Goal: Transaction & Acquisition: Purchase product/service

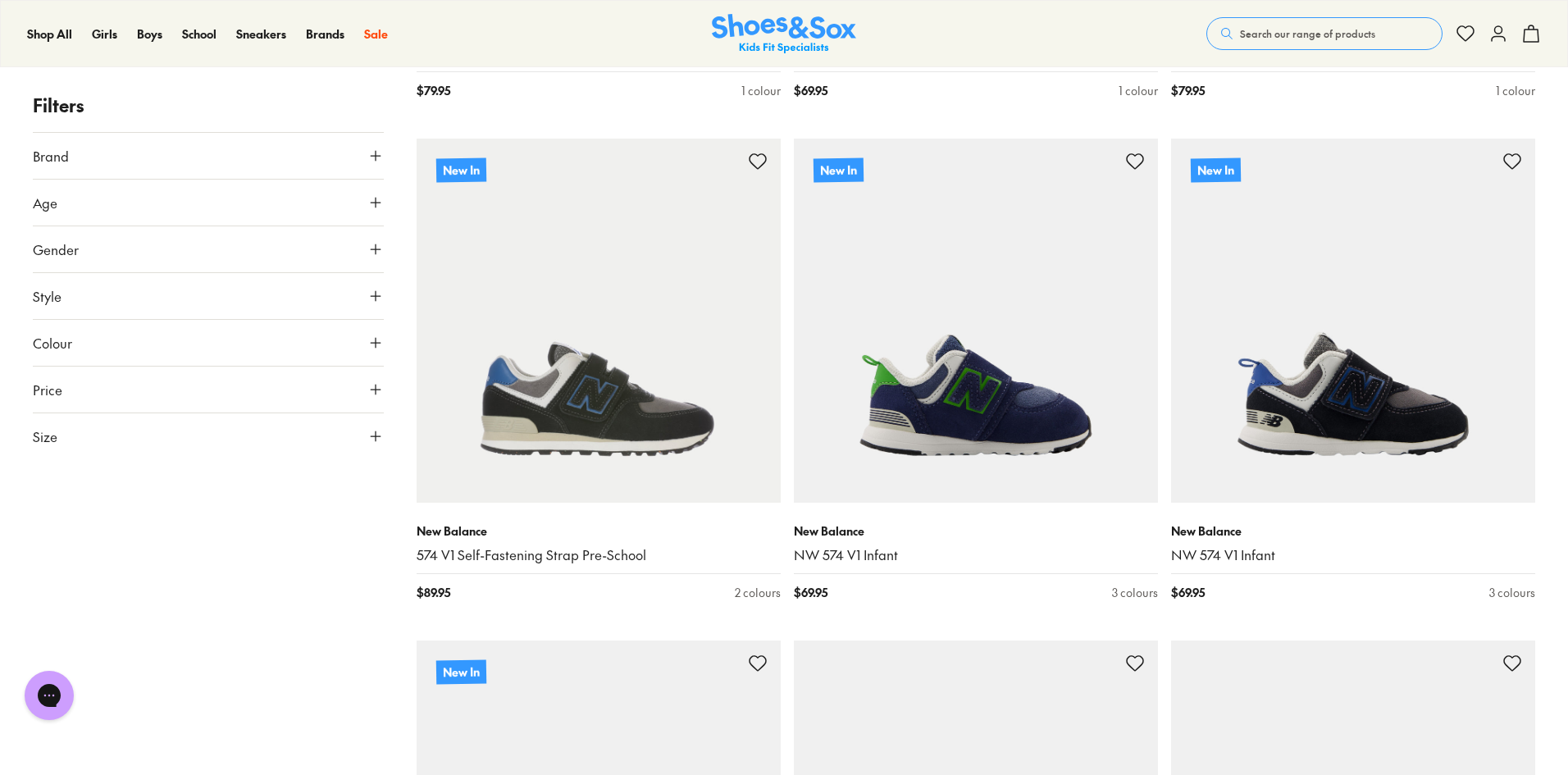
scroll to position [410, 0]
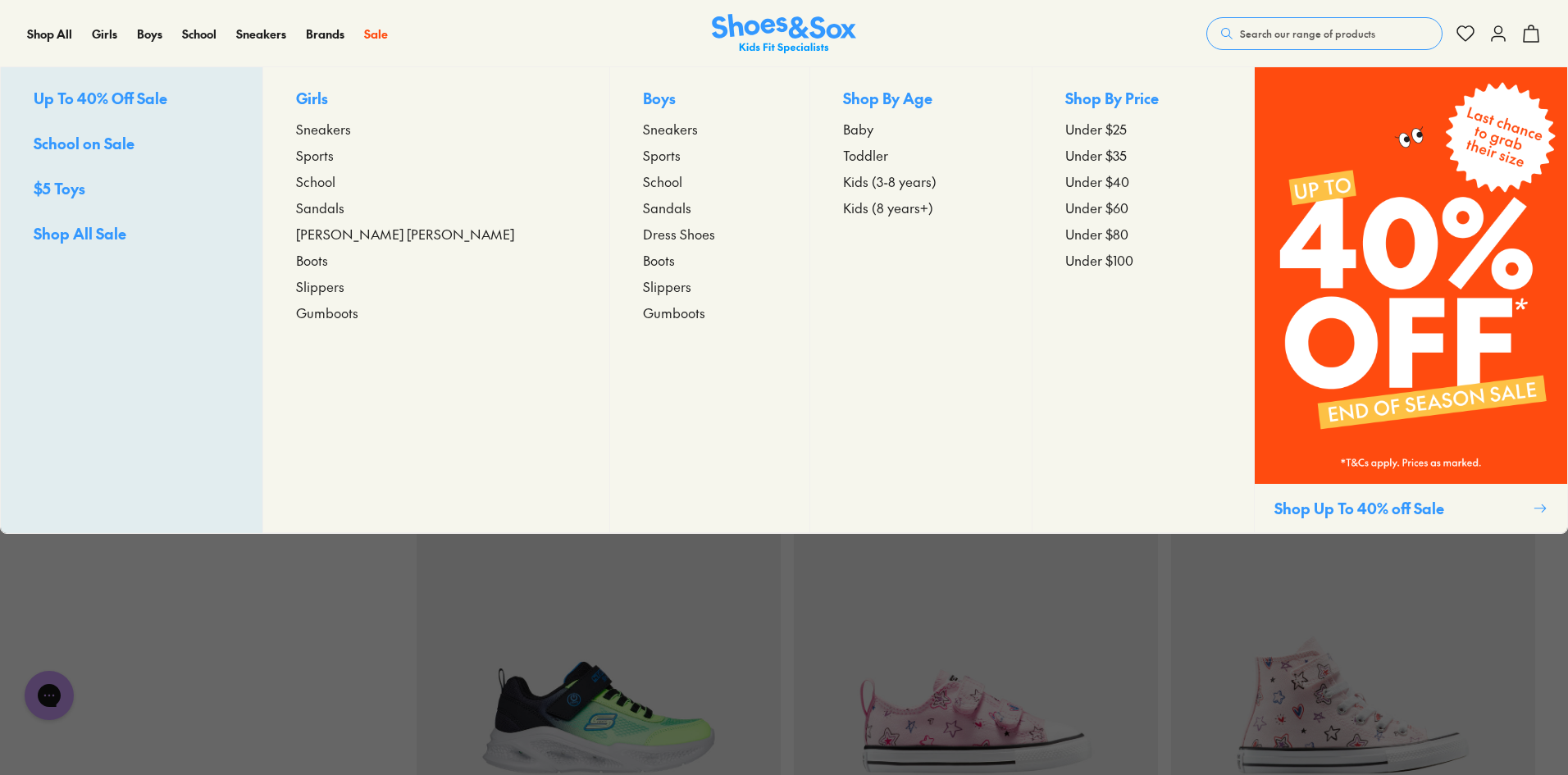
click at [642, 101] on p "Boys" at bounding box center [710, 99] width 134 height 25
click at [582, 132] on div "Close dialog Join the FREE Fit Club & Get 10% Back Sign up to join our FREE Fit…" at bounding box center [784, 388] width 1568 height 775
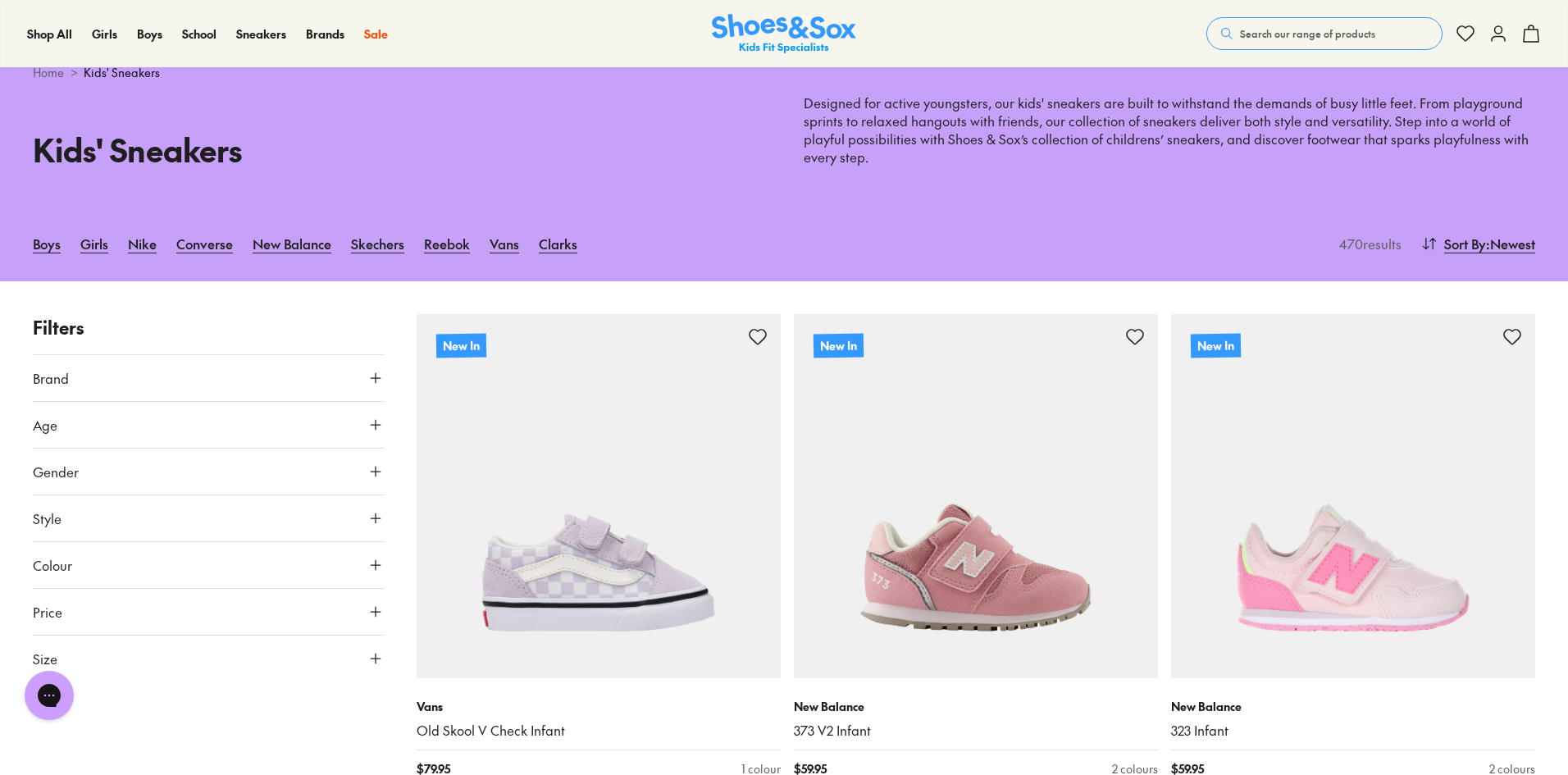
scroll to position [0, 0]
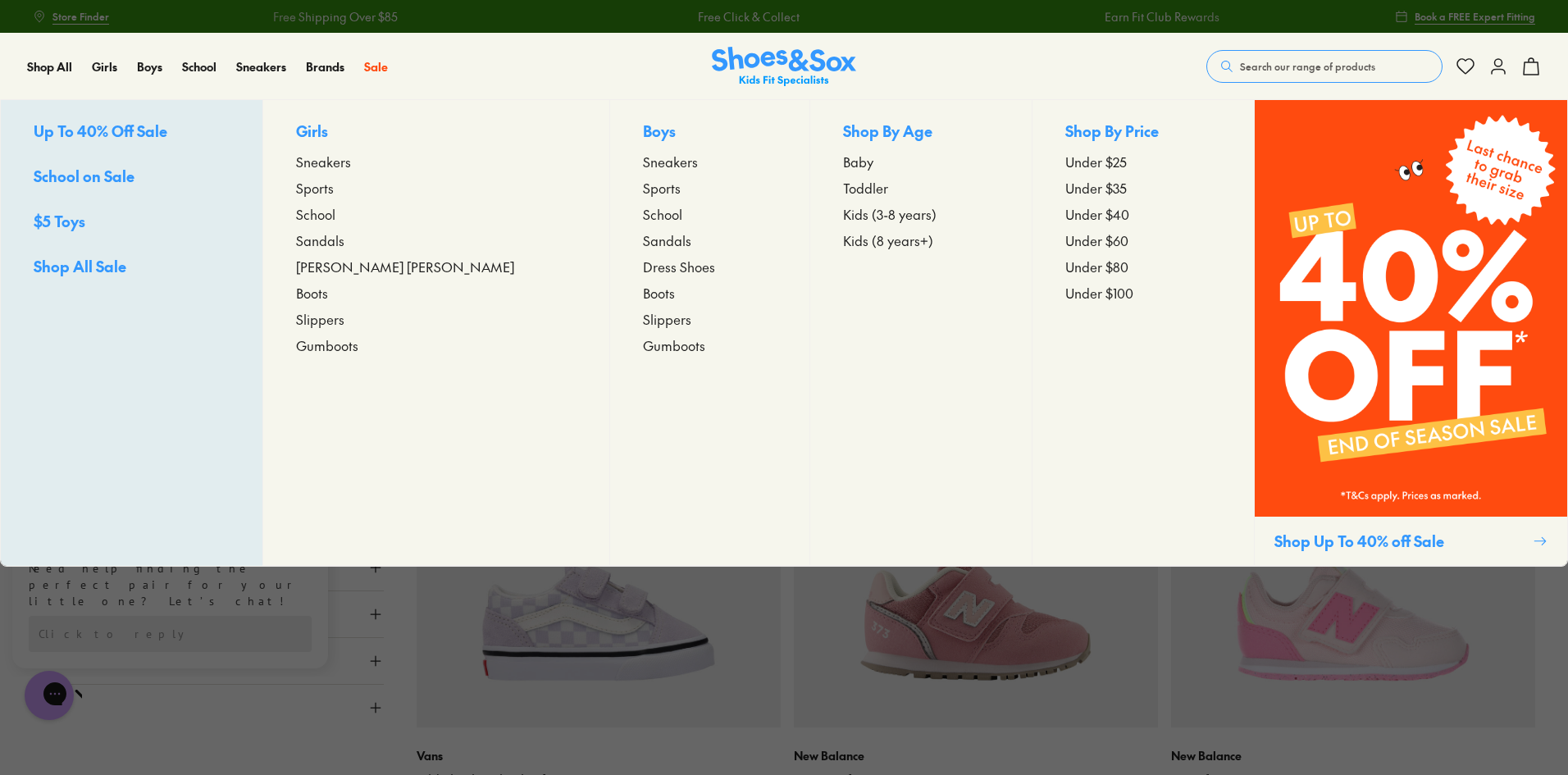
click at [642, 166] on span "Sneakers" at bounding box center [670, 162] width 55 height 19
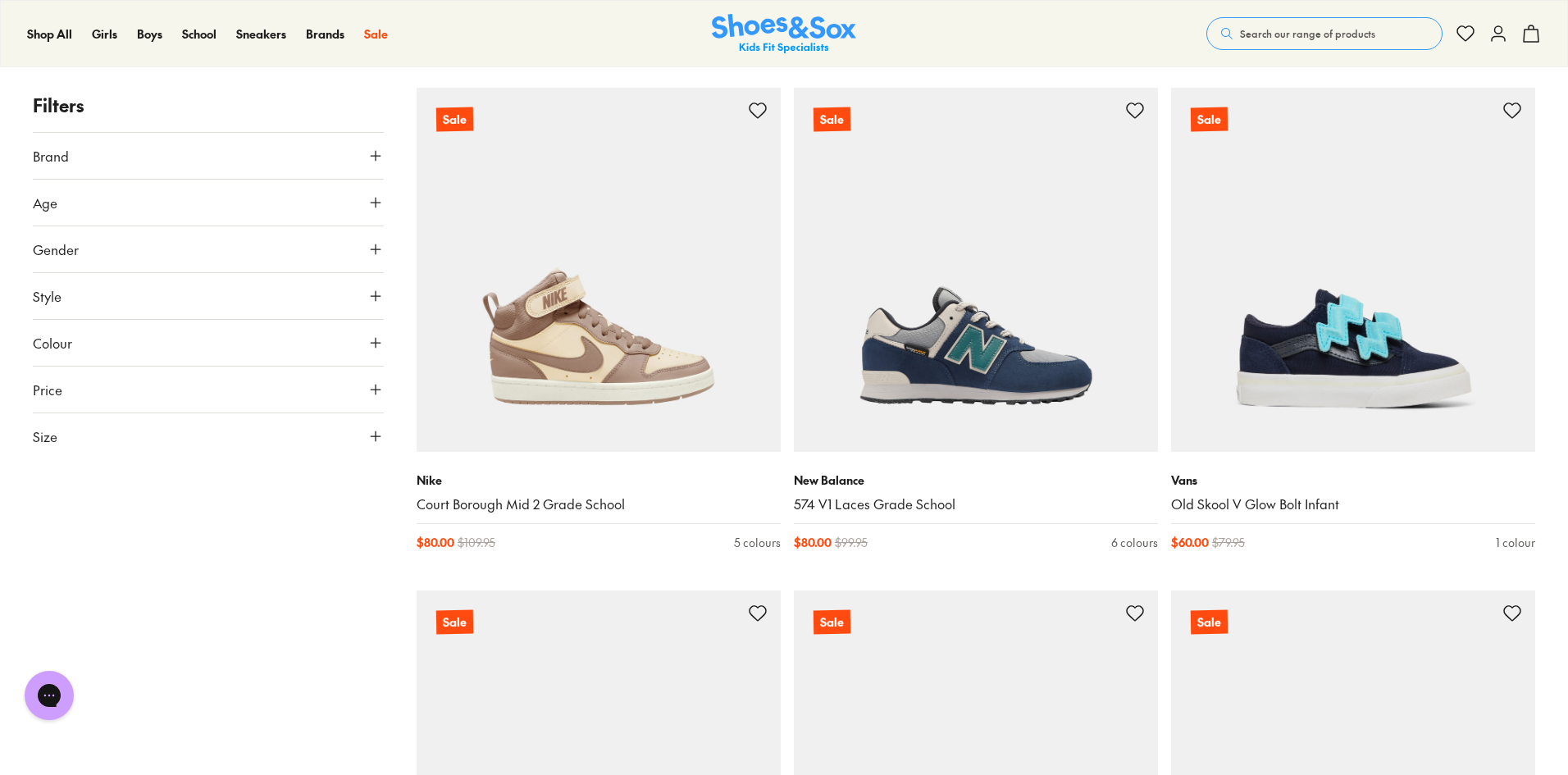
scroll to position [2734, 0]
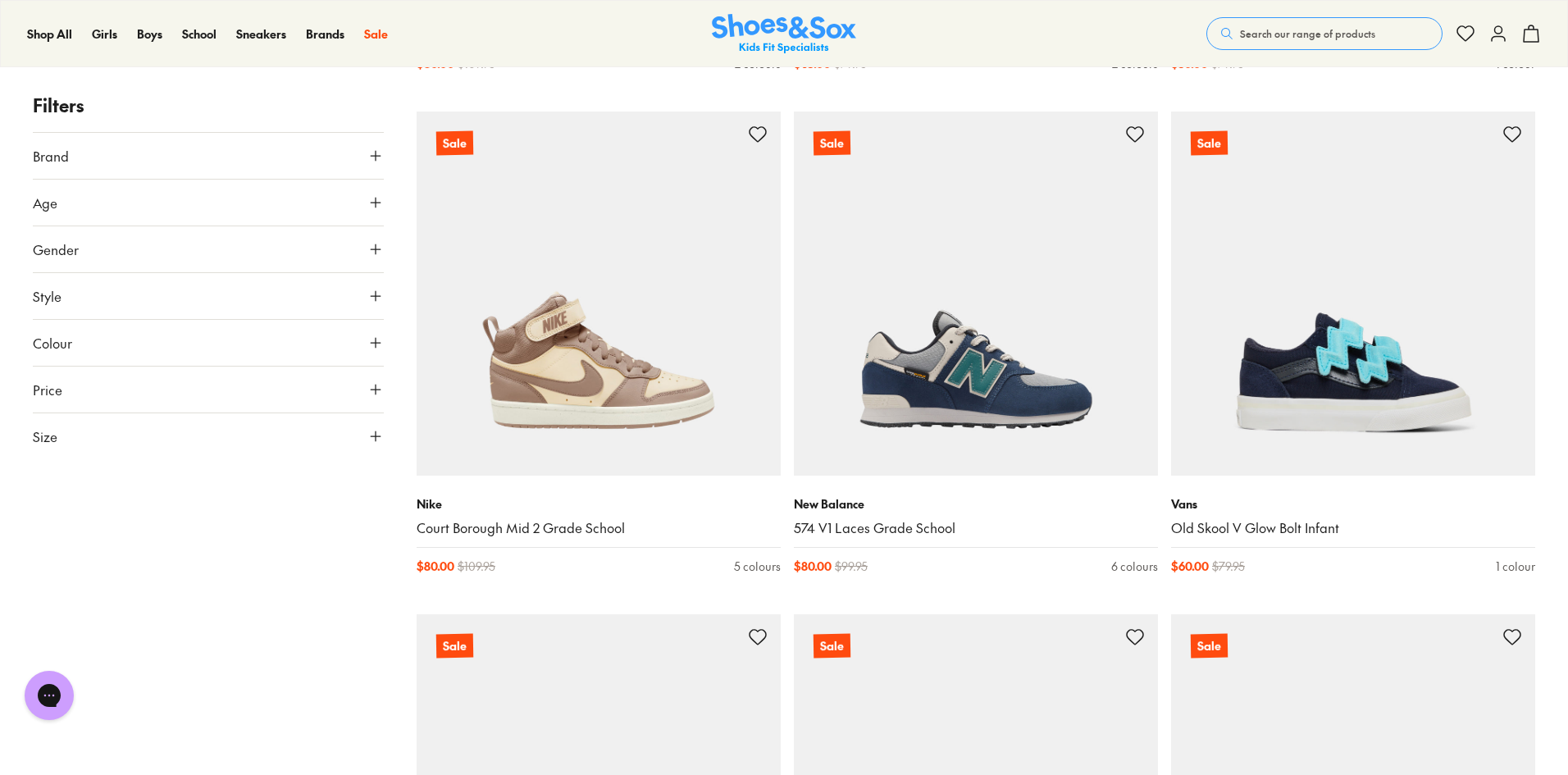
click at [346, 428] on button "Size" at bounding box center [208, 436] width 351 height 46
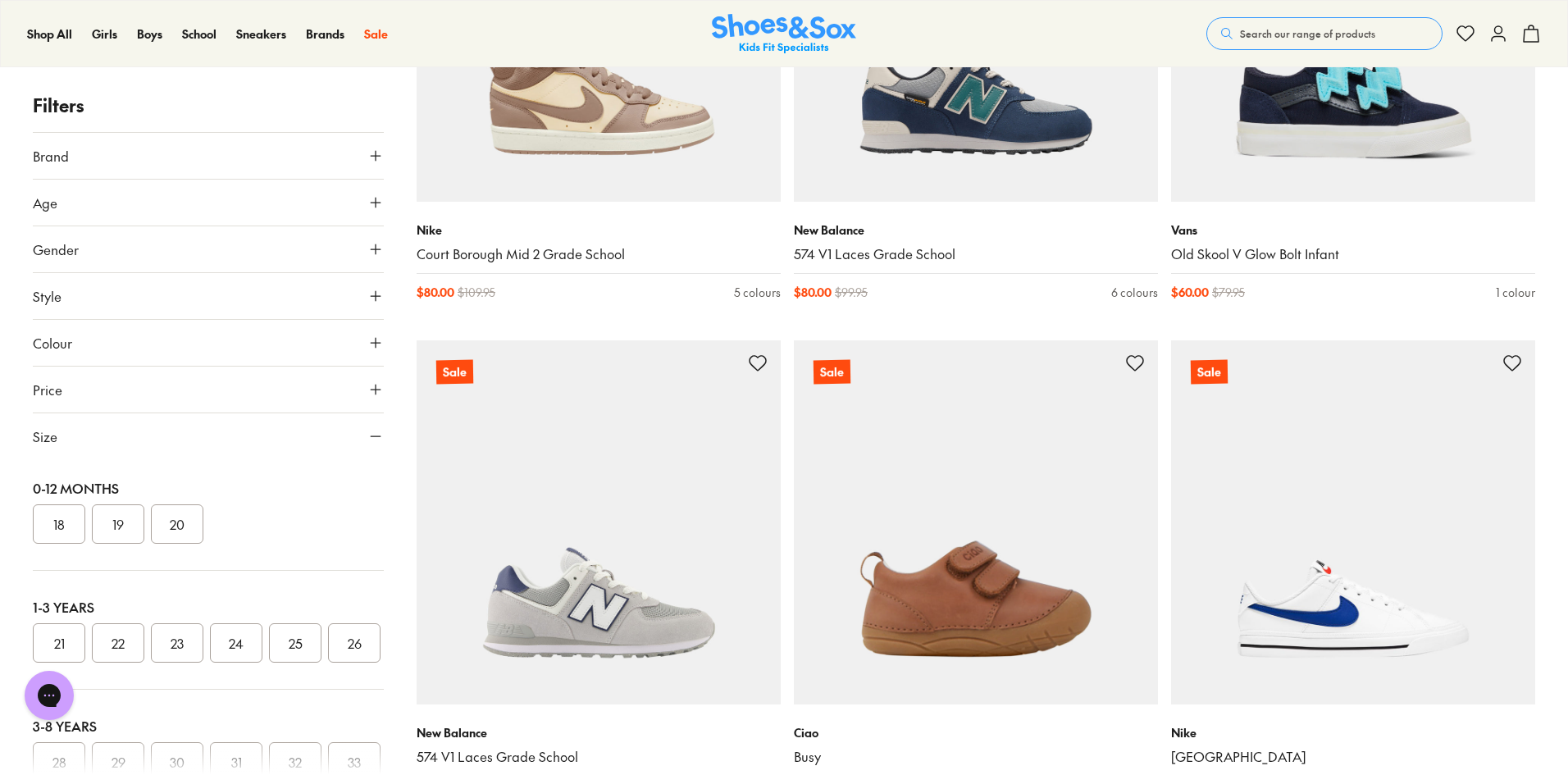
scroll to position [0, 0]
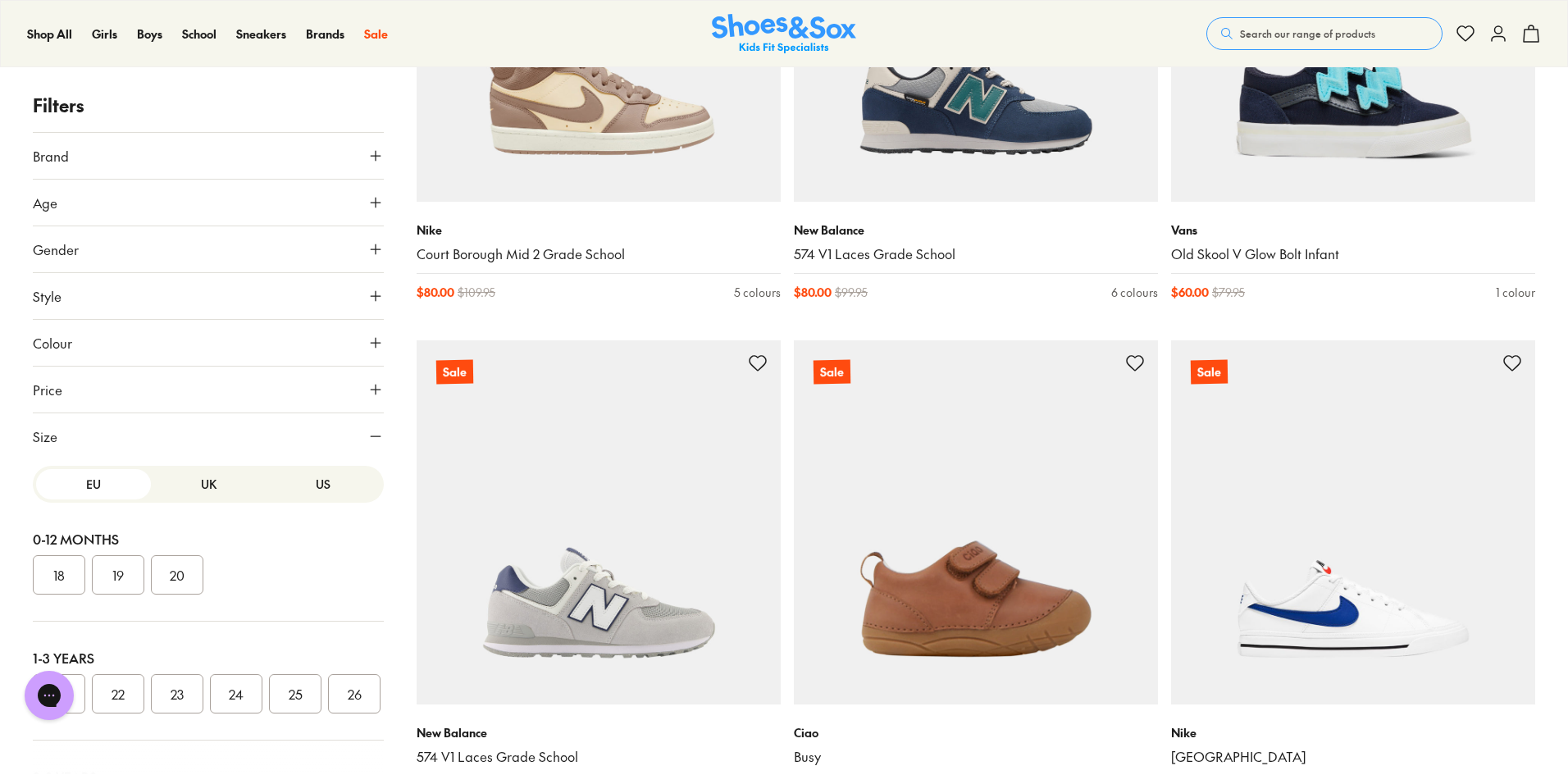
click at [207, 486] on button "UK" at bounding box center [208, 484] width 115 height 30
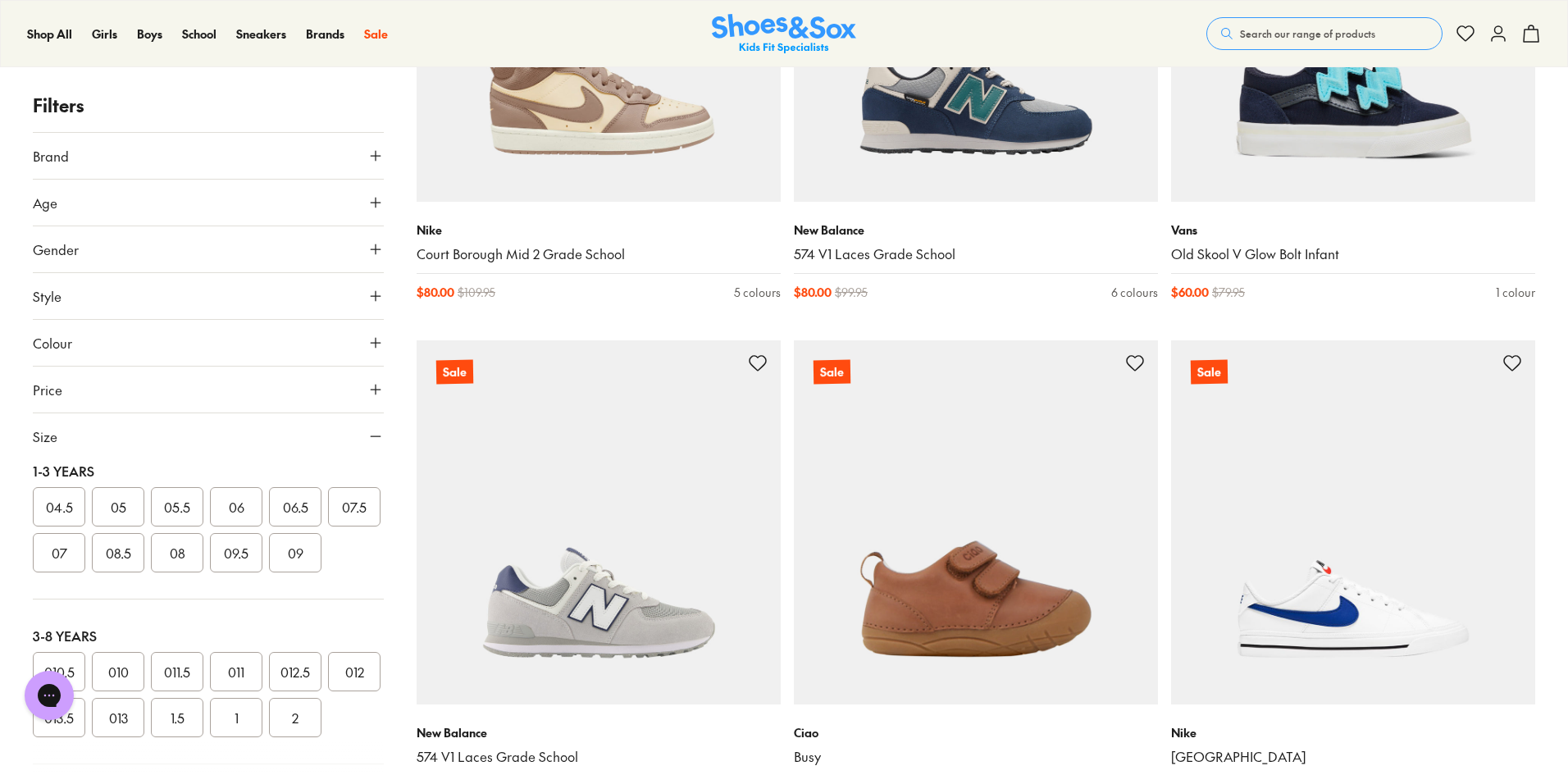
scroll to position [274, 0]
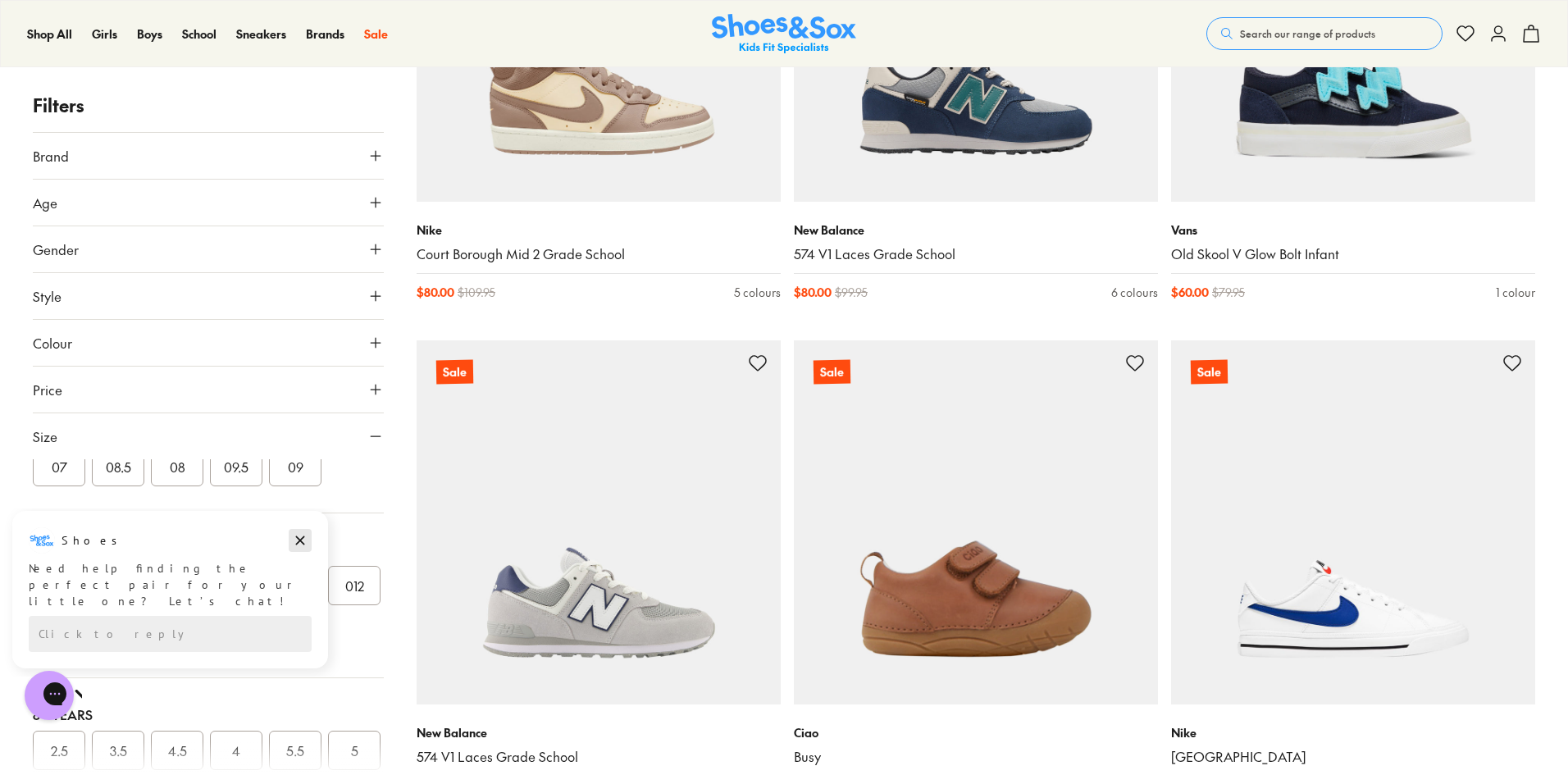
click at [293, 534] on icon "Dismiss campaign" at bounding box center [300, 540] width 17 height 19
click at [128, 606] on button "010" at bounding box center [118, 585] width 53 height 39
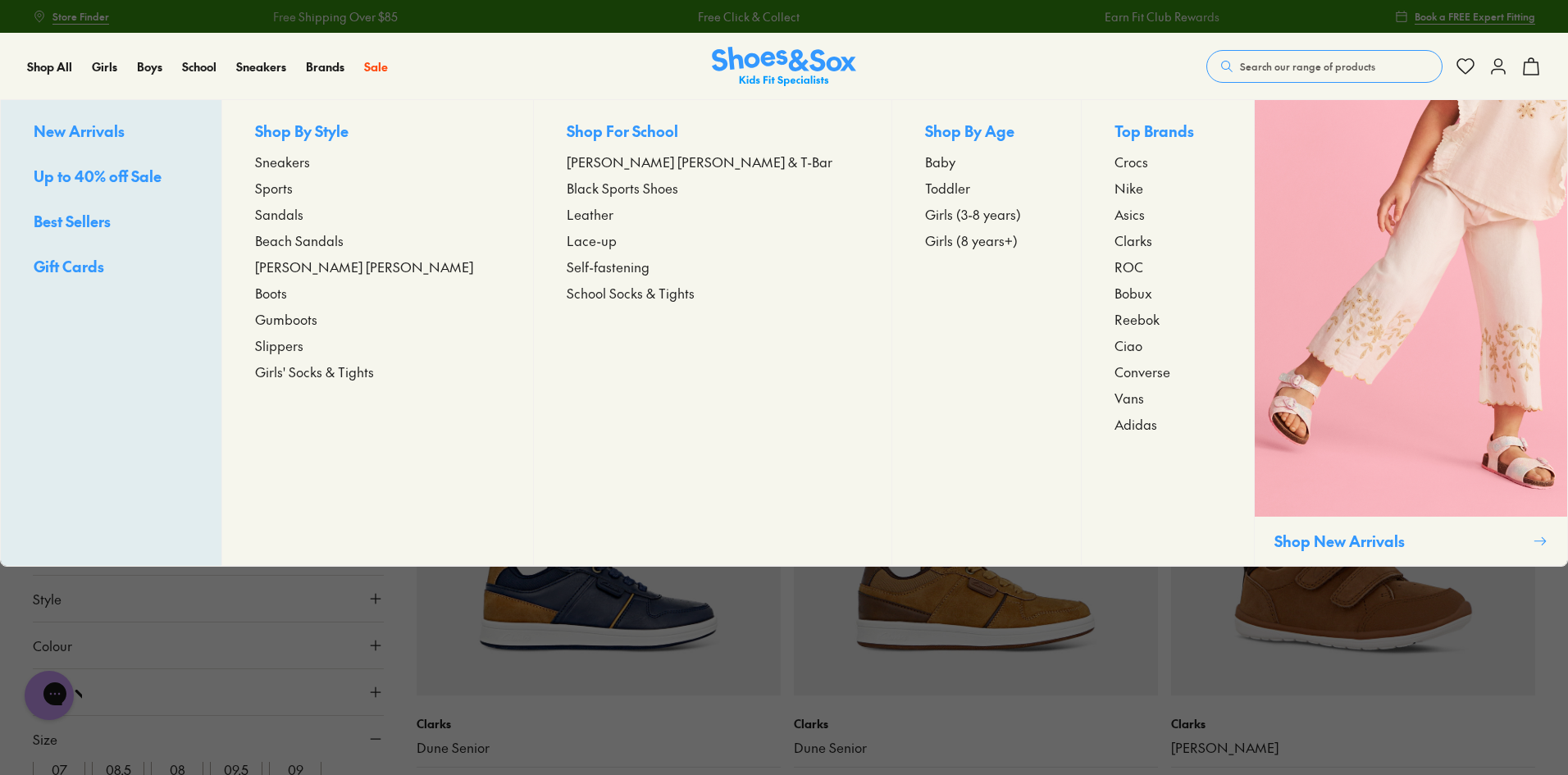
click at [310, 156] on span "Sneakers" at bounding box center [282, 162] width 55 height 19
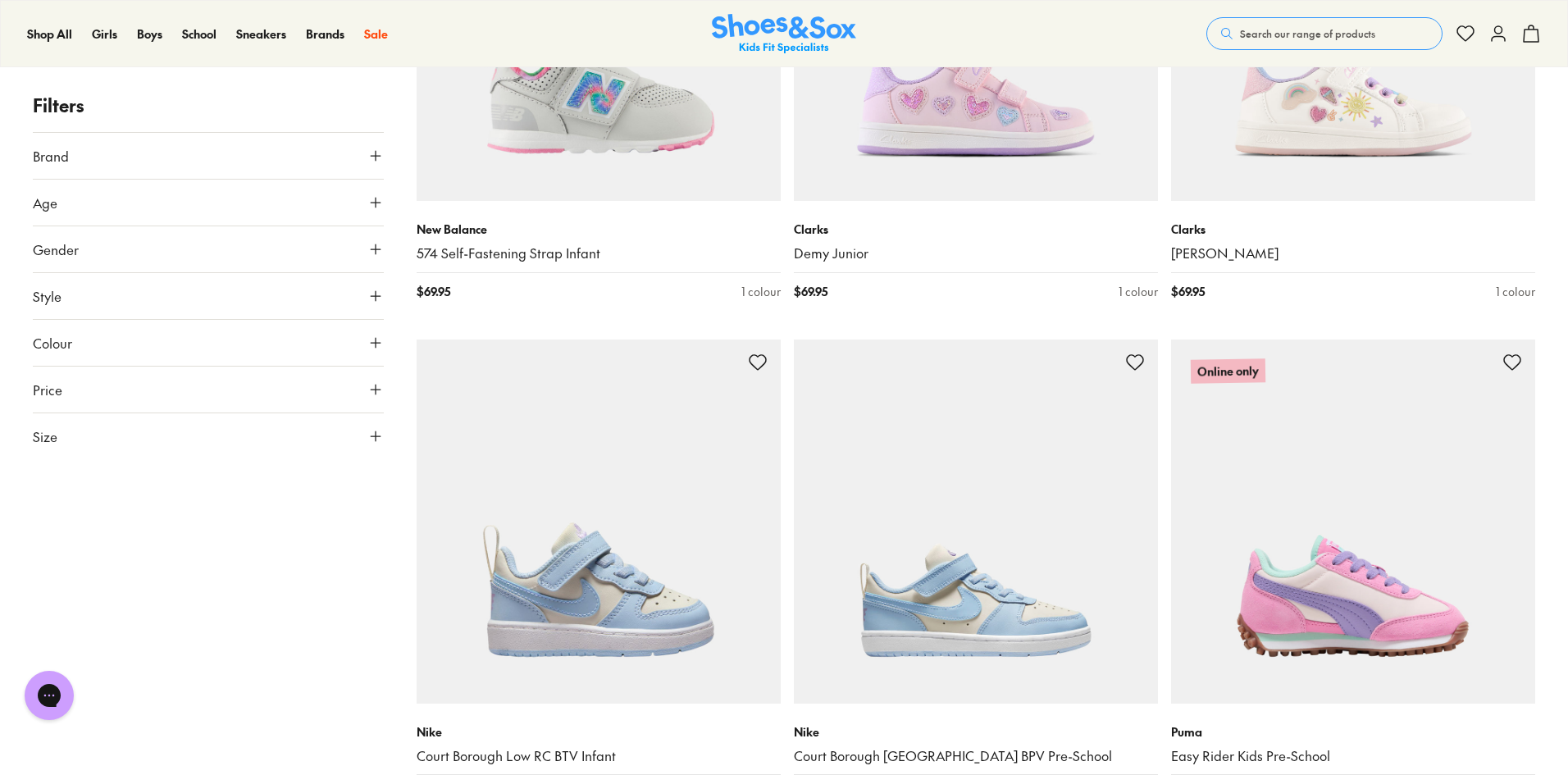
scroll to position [1778, 0]
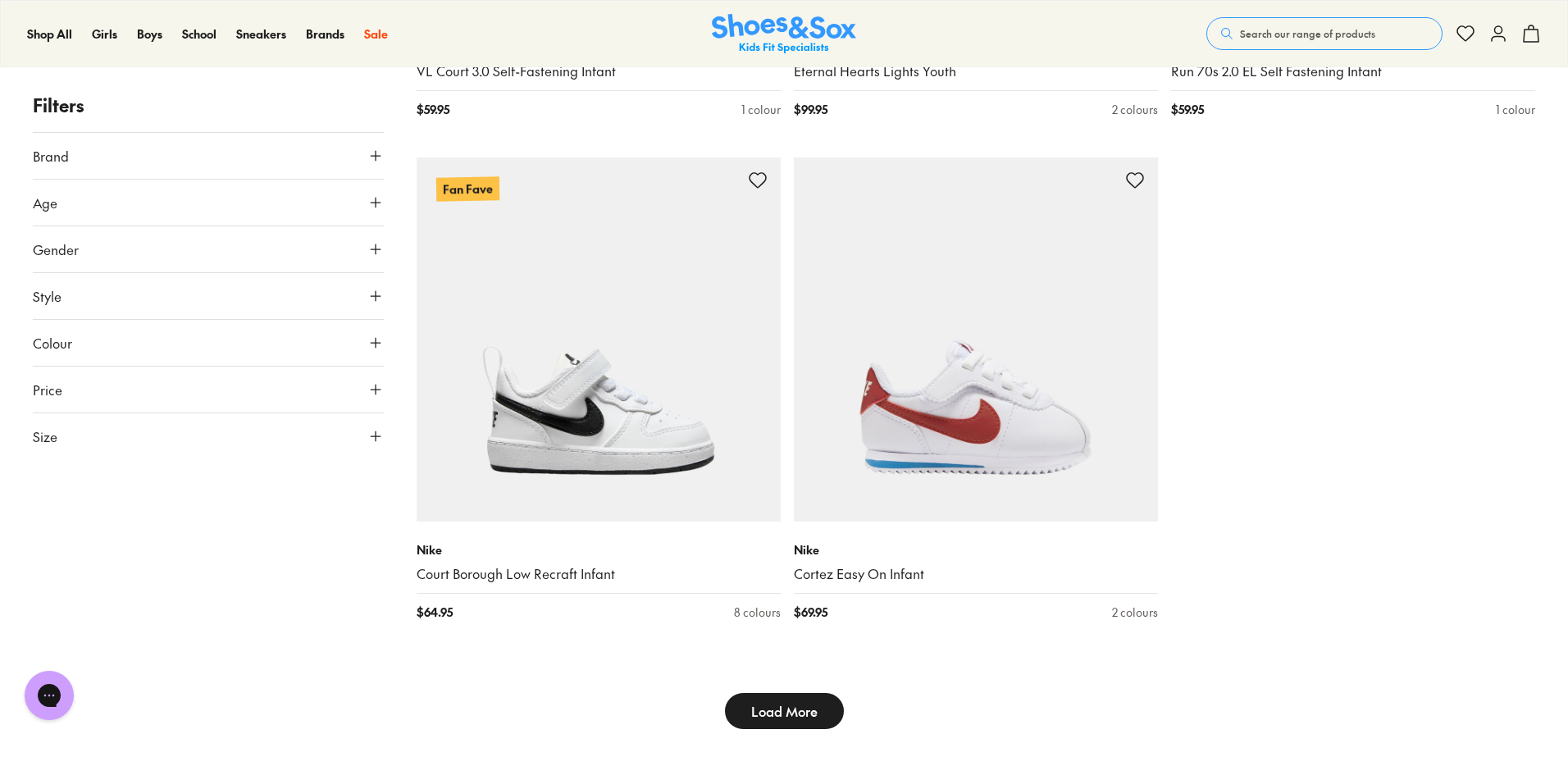
scroll to position [5332, 0]
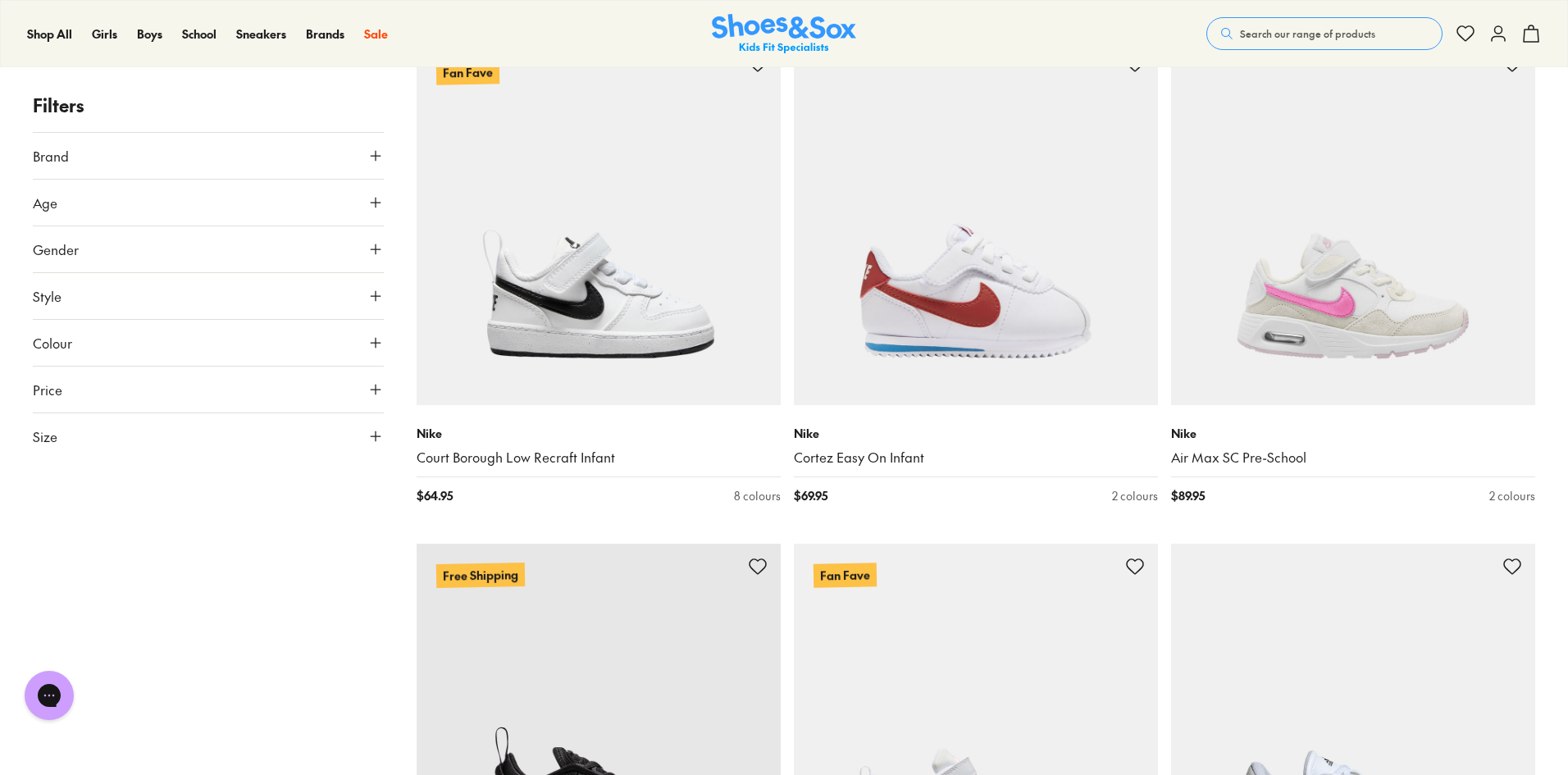
click at [237, 440] on button "Size" at bounding box center [208, 436] width 351 height 46
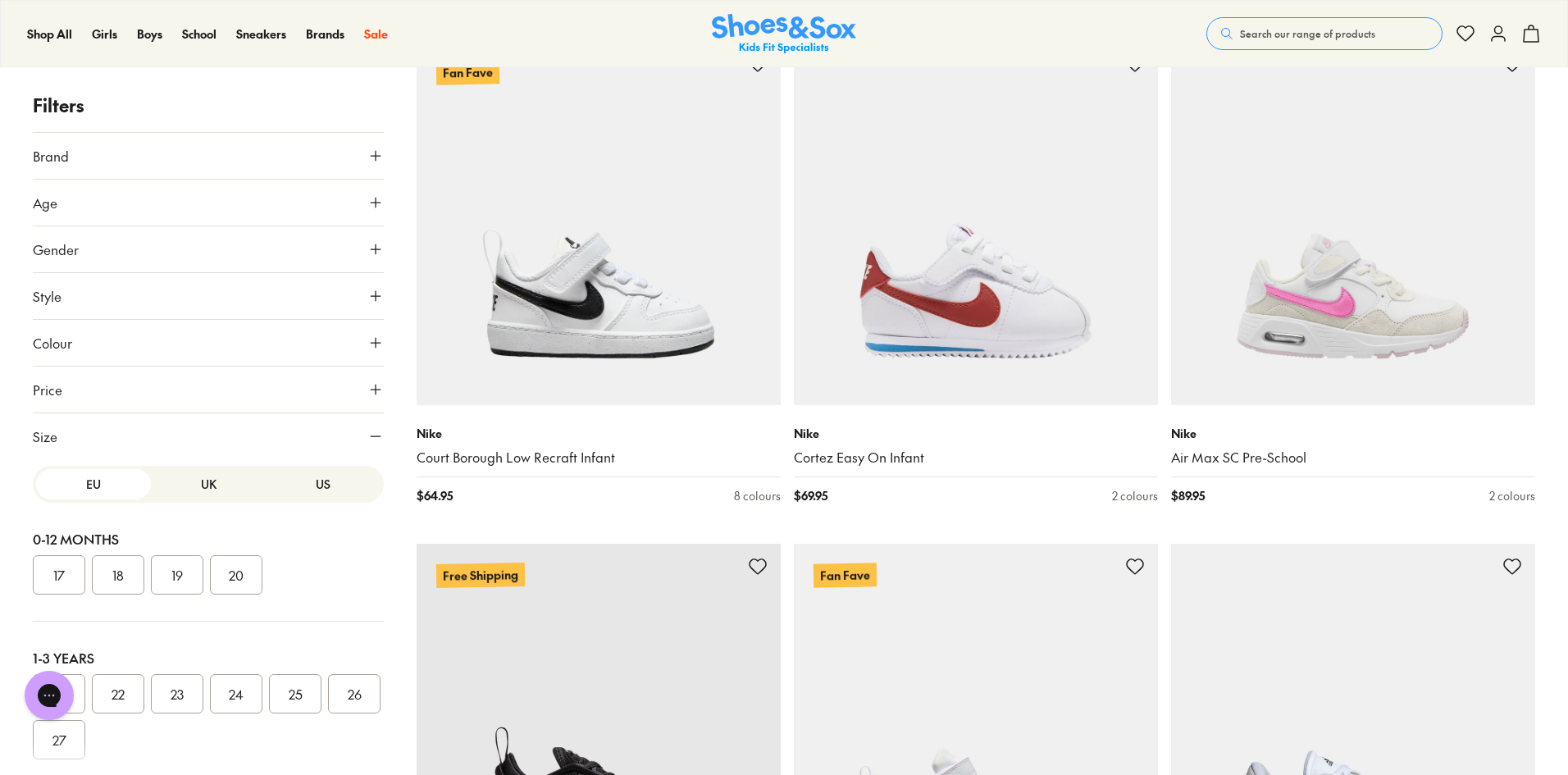
click at [212, 484] on button "UK" at bounding box center [208, 484] width 115 height 30
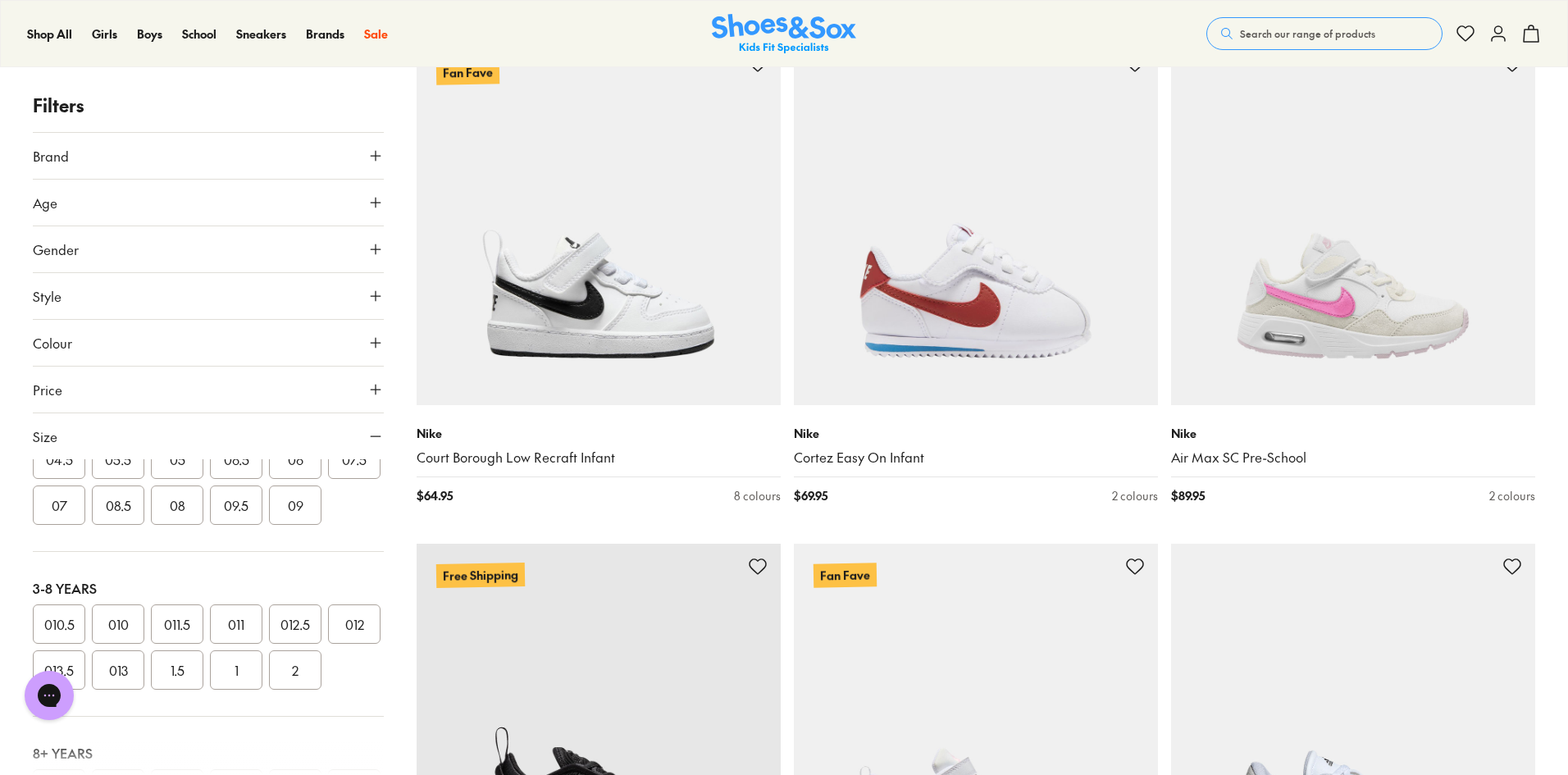
scroll to position [274, 0]
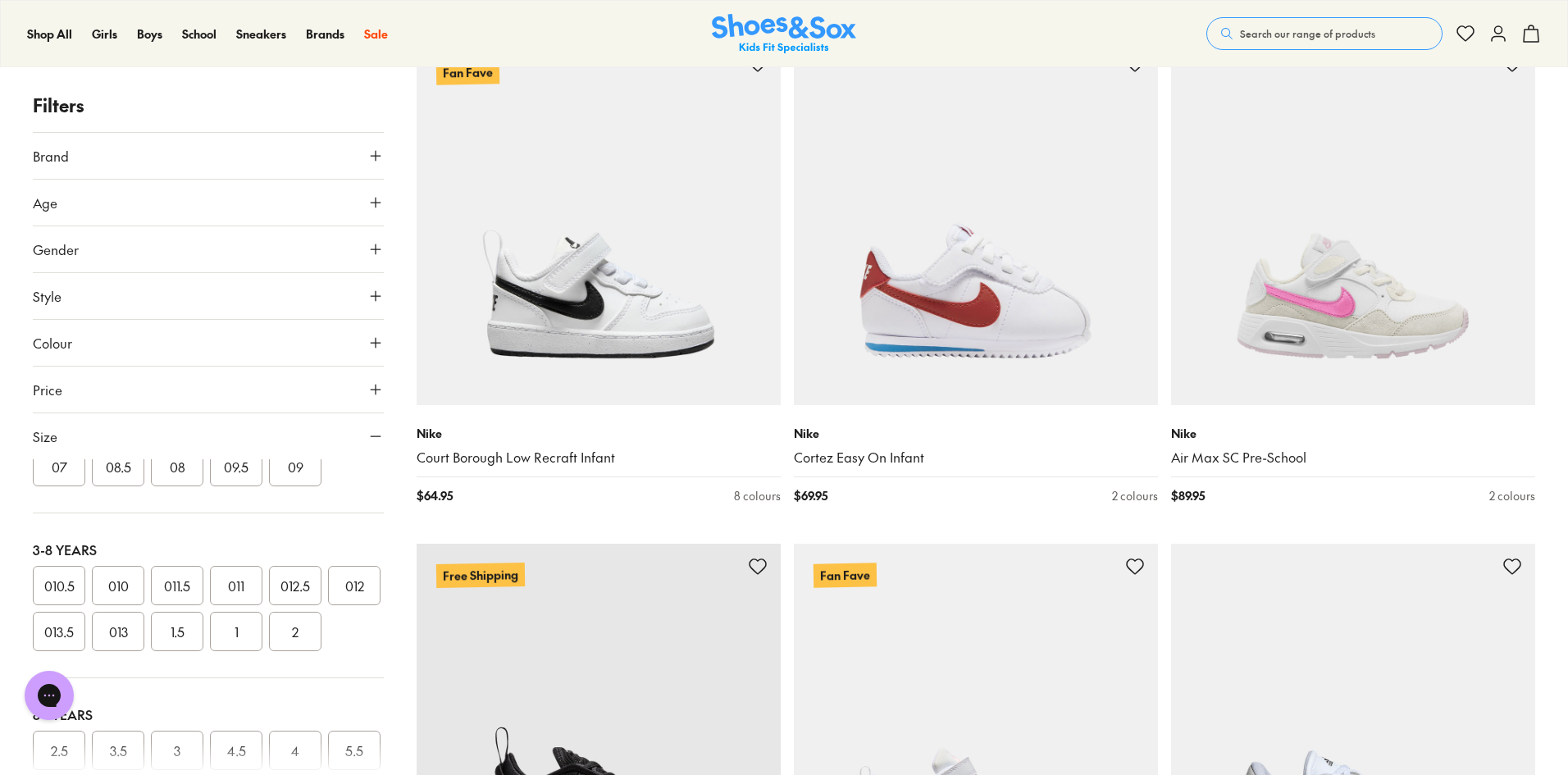
click at [134, 606] on button "010" at bounding box center [118, 585] width 53 height 39
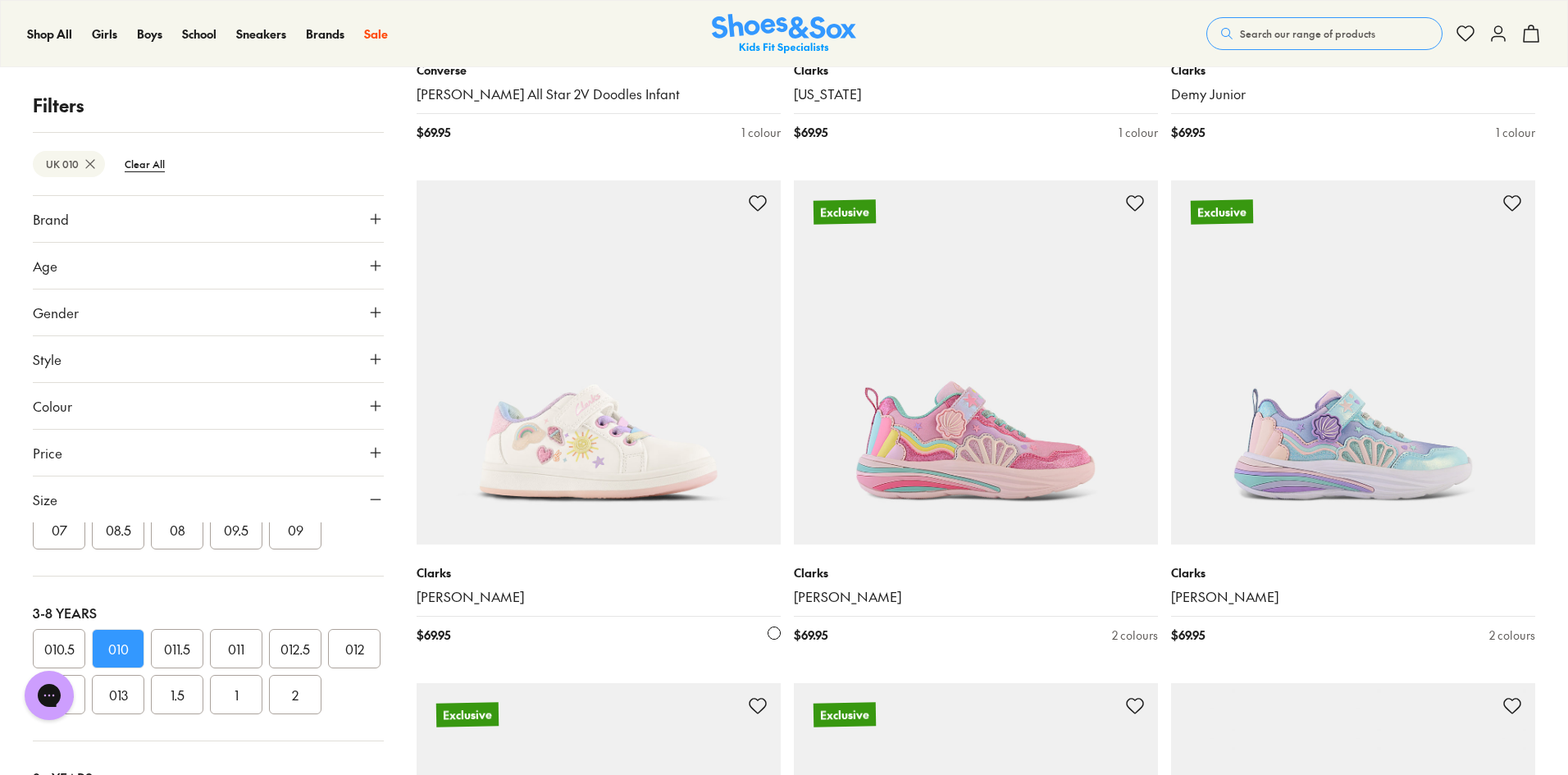
scroll to position [683, 0]
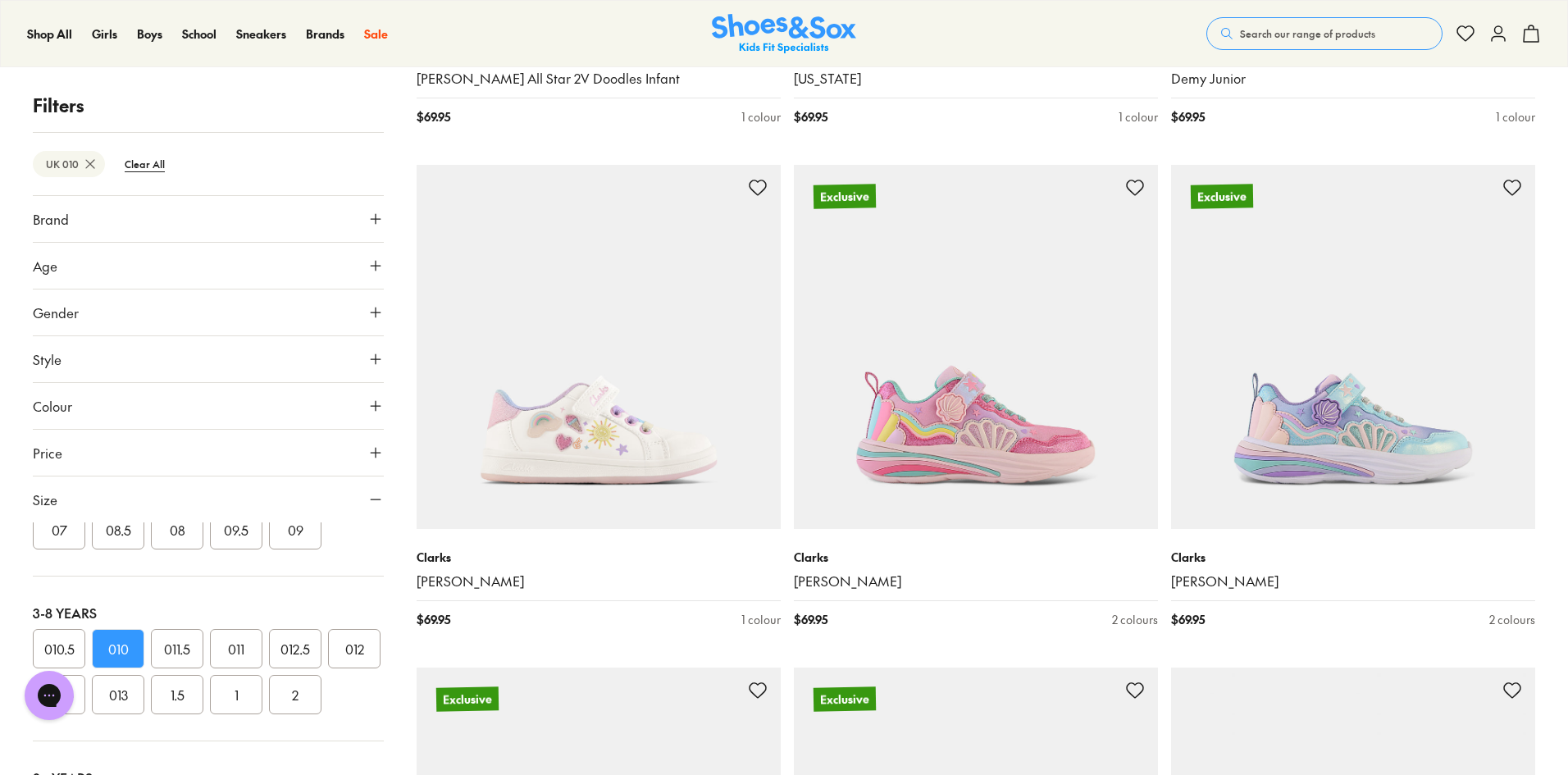
click at [232, 305] on button "Gender" at bounding box center [208, 312] width 351 height 46
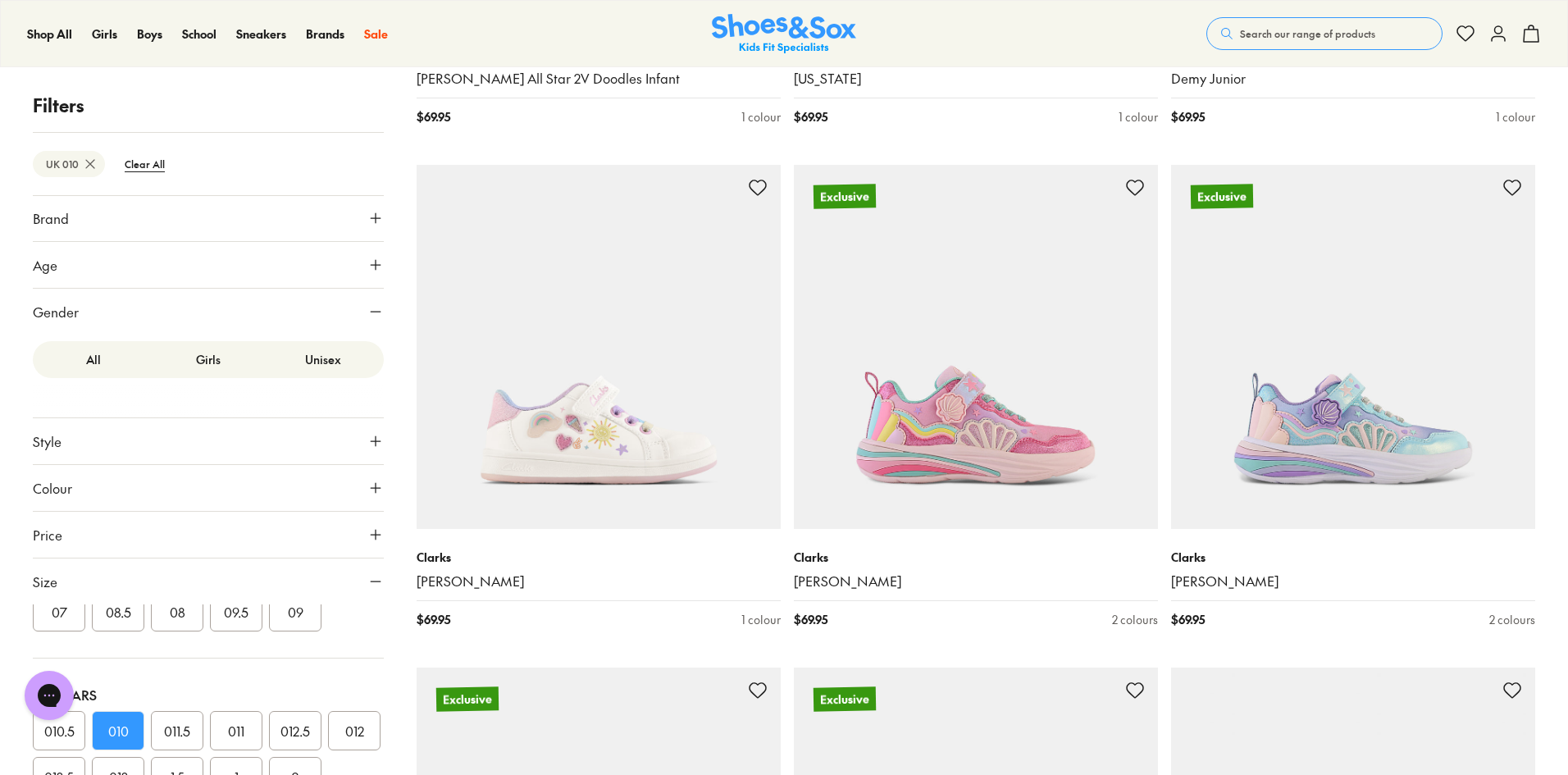
scroll to position [0, 0]
click at [301, 362] on label "Unisex" at bounding box center [323, 360] width 115 height 30
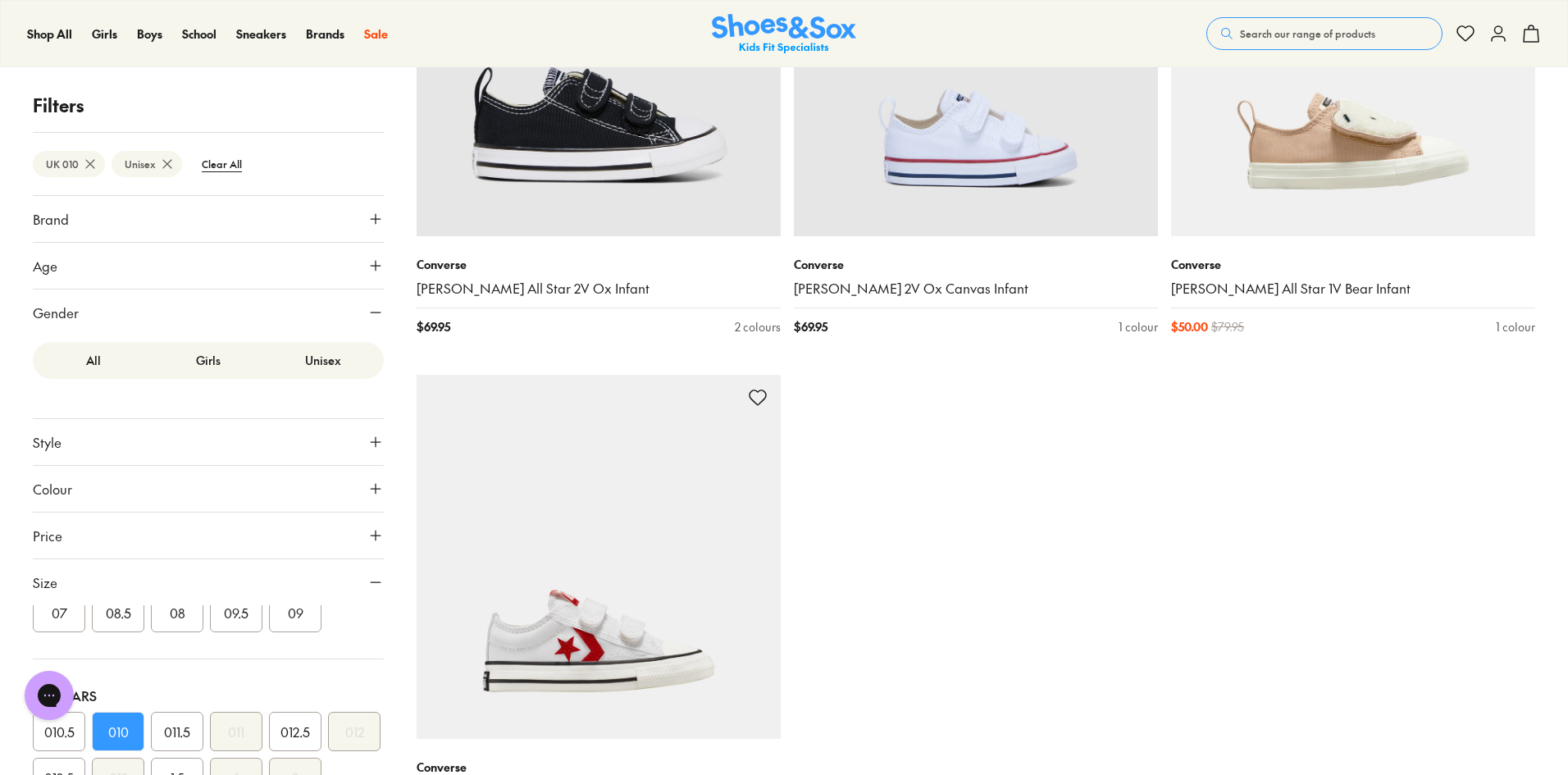
scroll to position [451, 0]
